Goal: Transaction & Acquisition: Purchase product/service

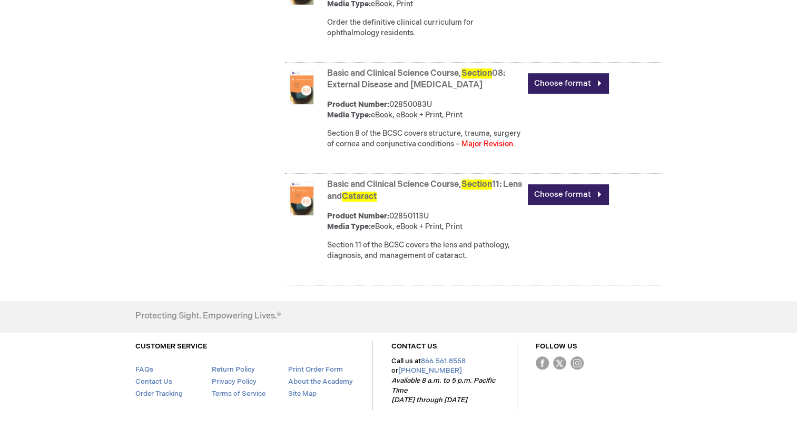
scroll to position [651, 0]
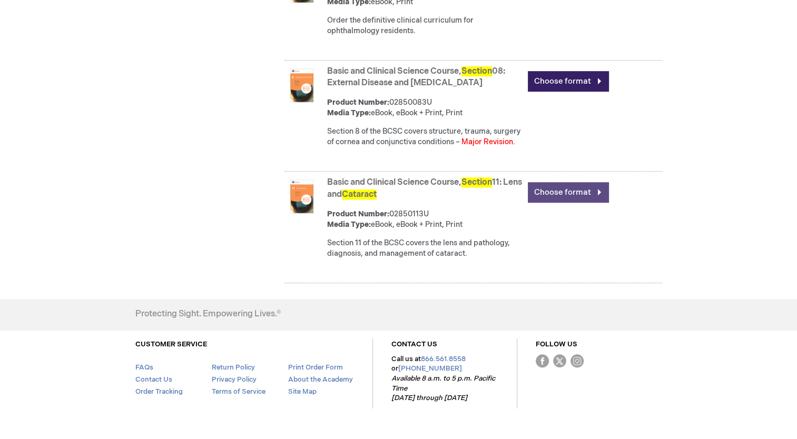
click at [543, 203] on link "Choose format" at bounding box center [568, 192] width 81 height 21
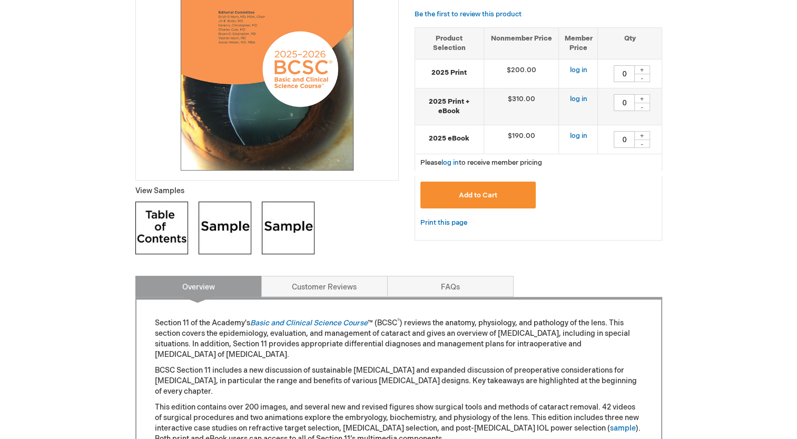
scroll to position [242, 0]
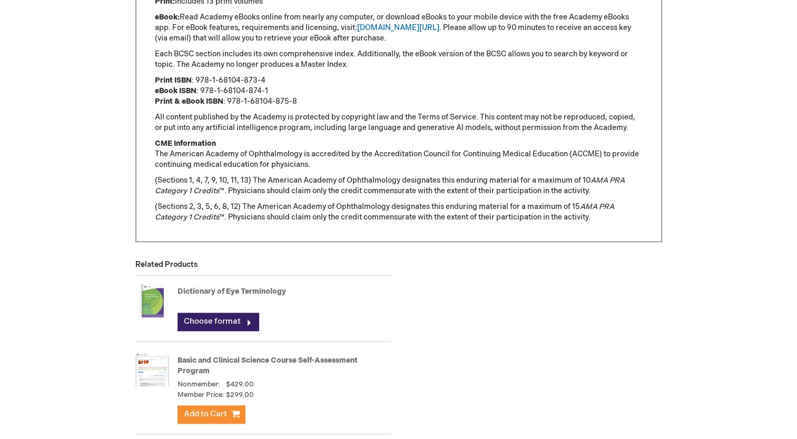
scroll to position [921, 0]
